Goal: Check status: Check status

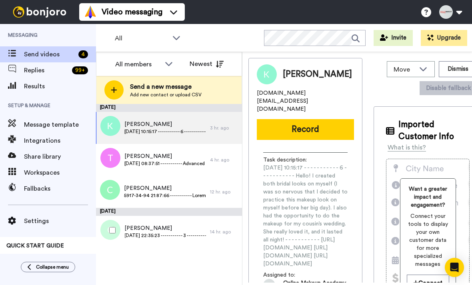
click at [169, 233] on span "2025-08-21 22:35:23 - - - - - - - - - - - 3 - - - - - - - - - - - Here is a re-…" at bounding box center [165, 235] width 82 height 6
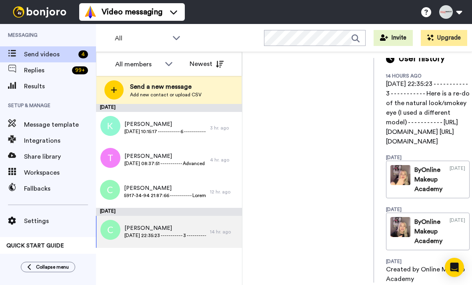
click at [442, 217] on div "By Online Makeup Academy" at bounding box center [428, 231] width 28 height 29
click at [442, 165] on div "By Online Makeup Academy" at bounding box center [428, 179] width 28 height 29
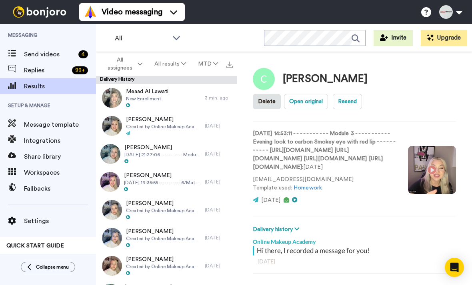
click at [315, 103] on button "Open original" at bounding box center [306, 101] width 44 height 15
type textarea "x"
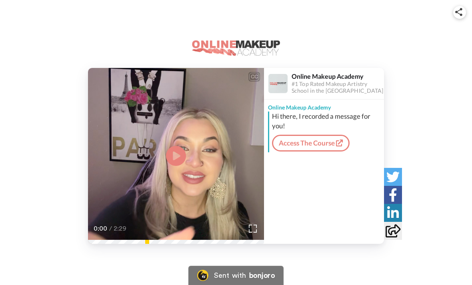
click at [176, 164] on icon at bounding box center [176, 156] width 20 height 20
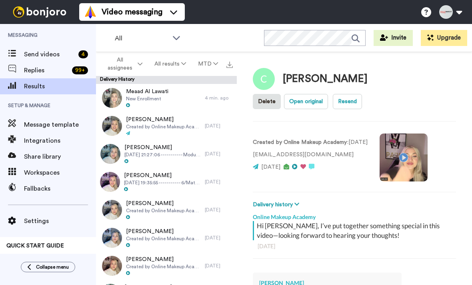
click at [316, 100] on button "Open original" at bounding box center [306, 101] width 44 height 15
type textarea "x"
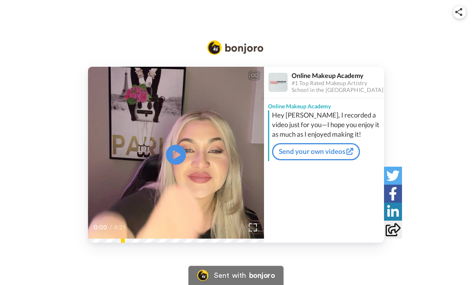
click at [182, 153] on icon at bounding box center [176, 155] width 20 height 20
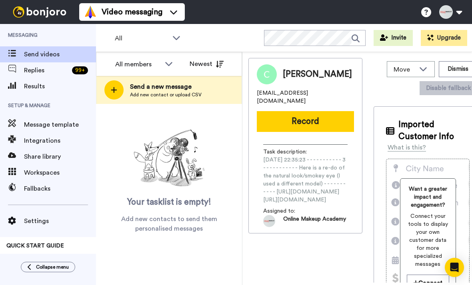
click at [48, 90] on span "Results" at bounding box center [60, 87] width 72 height 10
